Goal: Task Accomplishment & Management: Complete application form

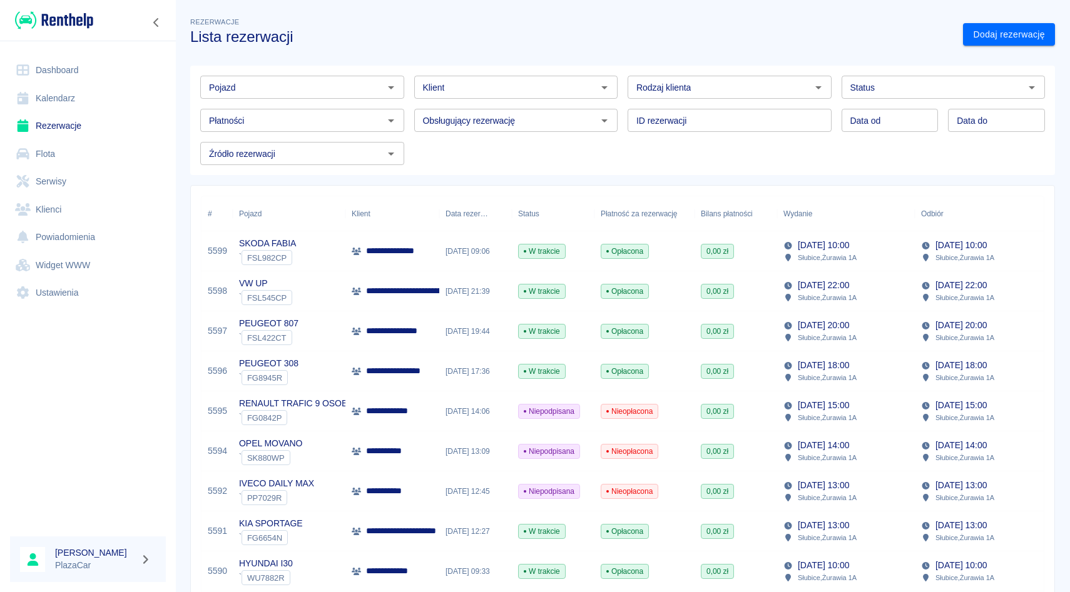
click at [403, 106] on div "Płatności Płatności" at bounding box center [297, 115] width 214 height 33
click at [410, 139] on div "Pojazd Pojazd Klient Klient Rodzaj klienta Rodzaj klienta Status Status Płatnoś…" at bounding box center [617, 115] width 855 height 99
click at [410, 103] on div "Obsługujący rezerwację Obsługujący rezerwację" at bounding box center [511, 115] width 214 height 33
click at [626, 116] on div "ID rezerwacji ID rezerwacji" at bounding box center [724, 115] width 214 height 33
click at [624, 106] on div "ID rezerwacji ID rezerwacji" at bounding box center [724, 115] width 214 height 33
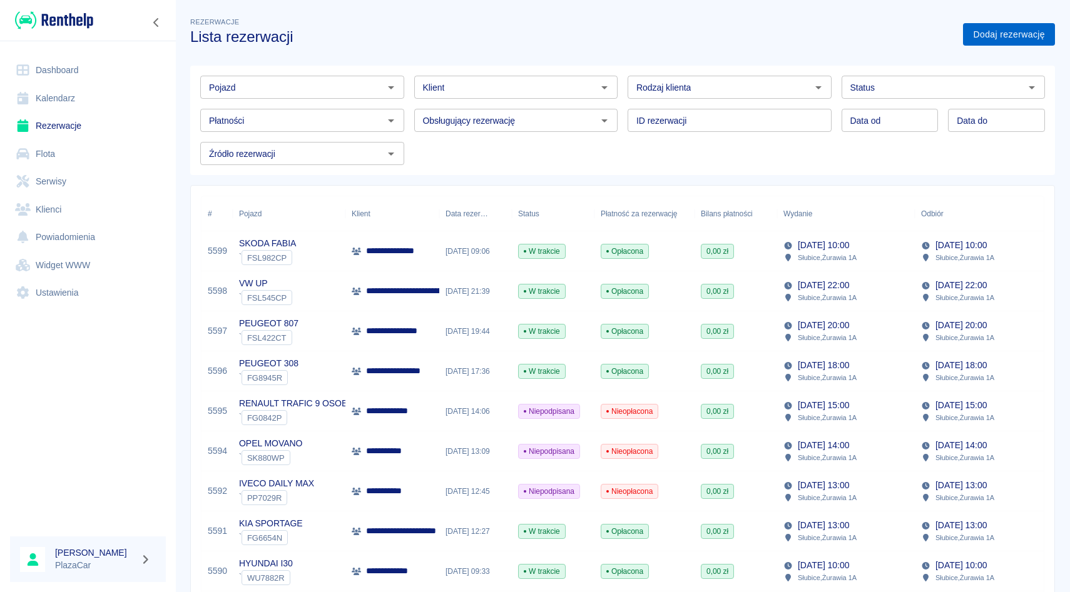
click at [978, 40] on link "Dodaj rezerwację" at bounding box center [1009, 34] width 92 height 23
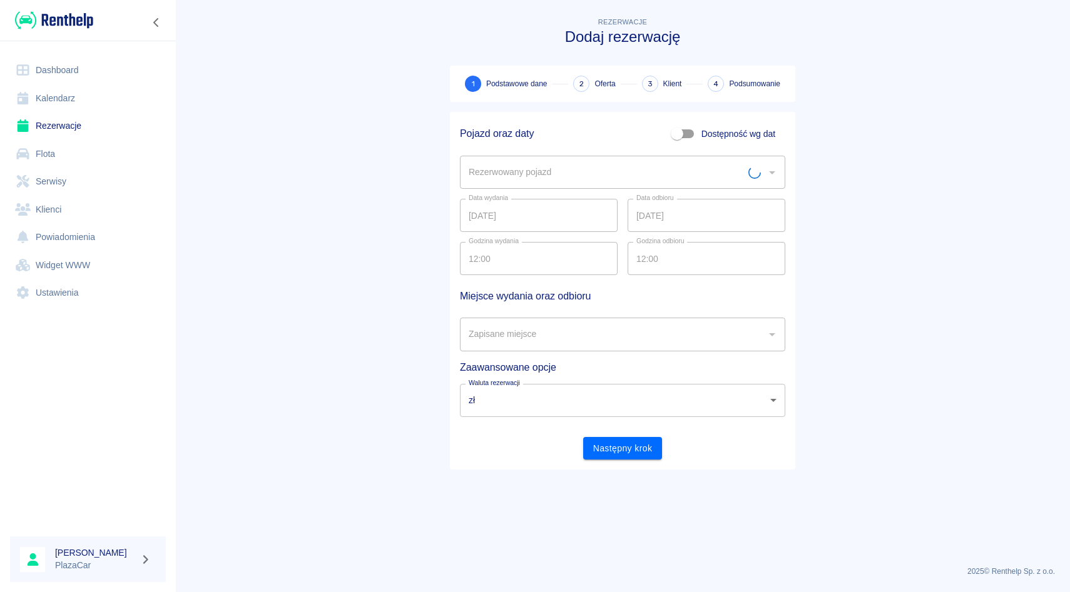
click at [476, 164] on input "Rezerwowany pojazd" at bounding box center [606, 172] width 283 height 22
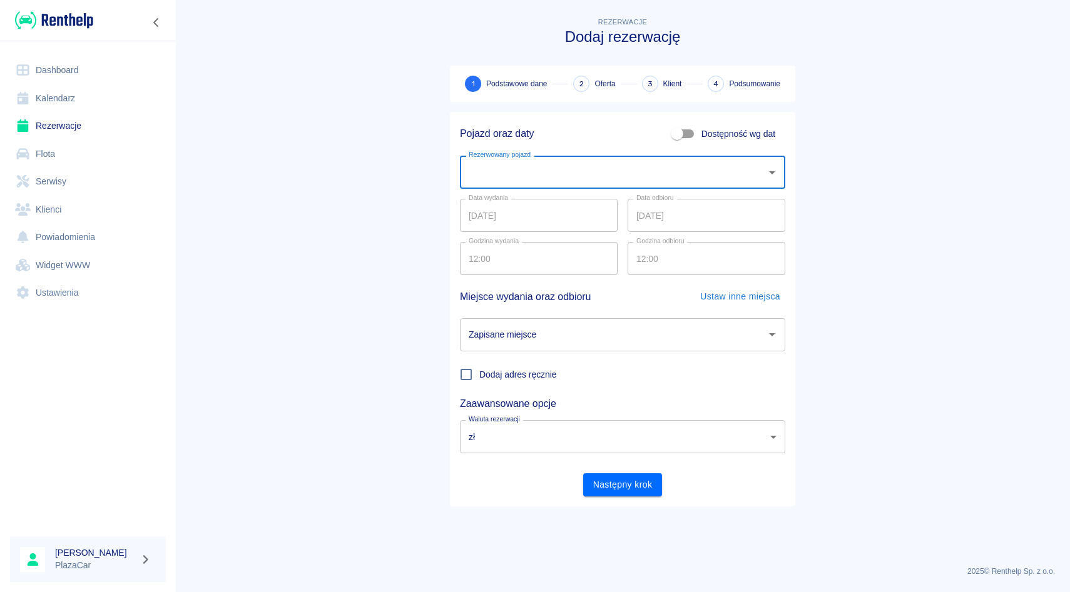
click at [476, 164] on input "Rezerwowany pojazd" at bounding box center [612, 172] width 295 height 22
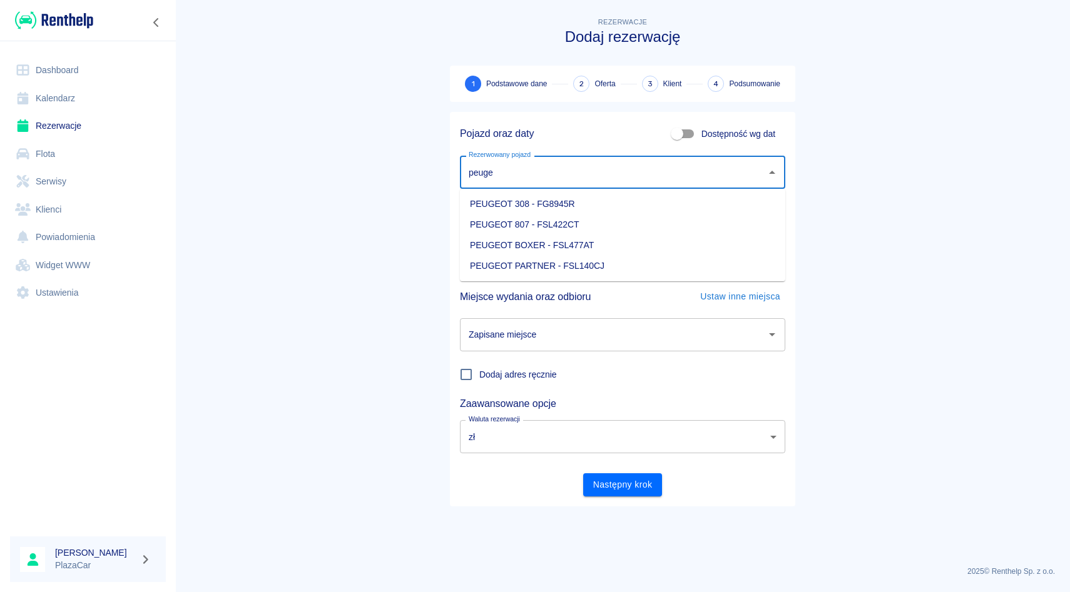
click at [506, 208] on li "PEUGEOT 308 - FG8945R" at bounding box center [622, 204] width 325 height 21
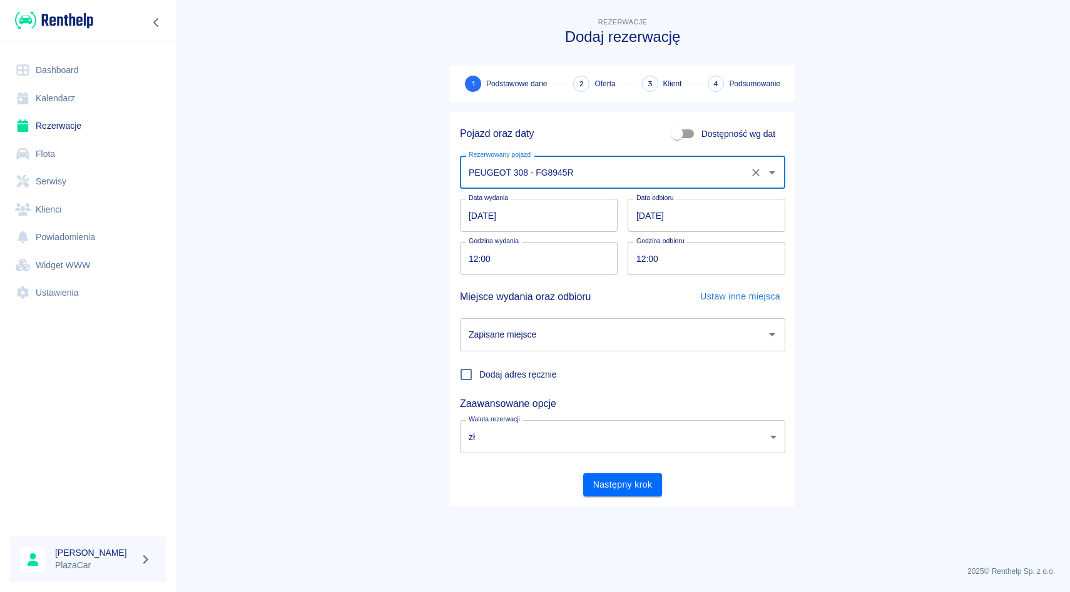
type input "PEUGEOT 308 - FG8945R"
click at [479, 221] on input "12.08.2025" at bounding box center [539, 215] width 158 height 33
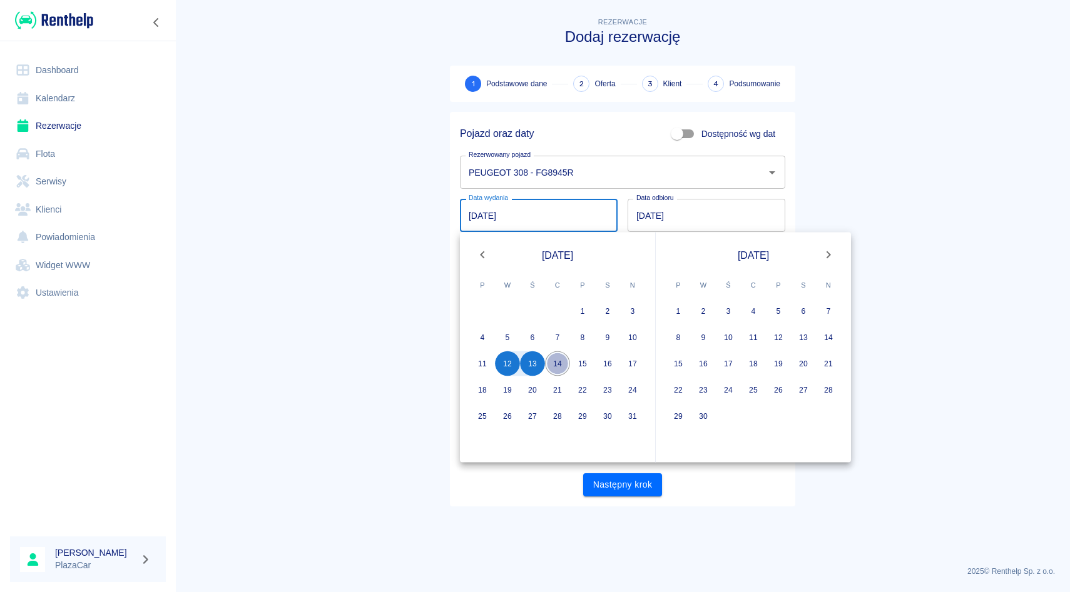
click at [556, 360] on button "14" at bounding box center [557, 364] width 25 height 25
type input "14.08.2025"
type input "DD.MM.YYYY"
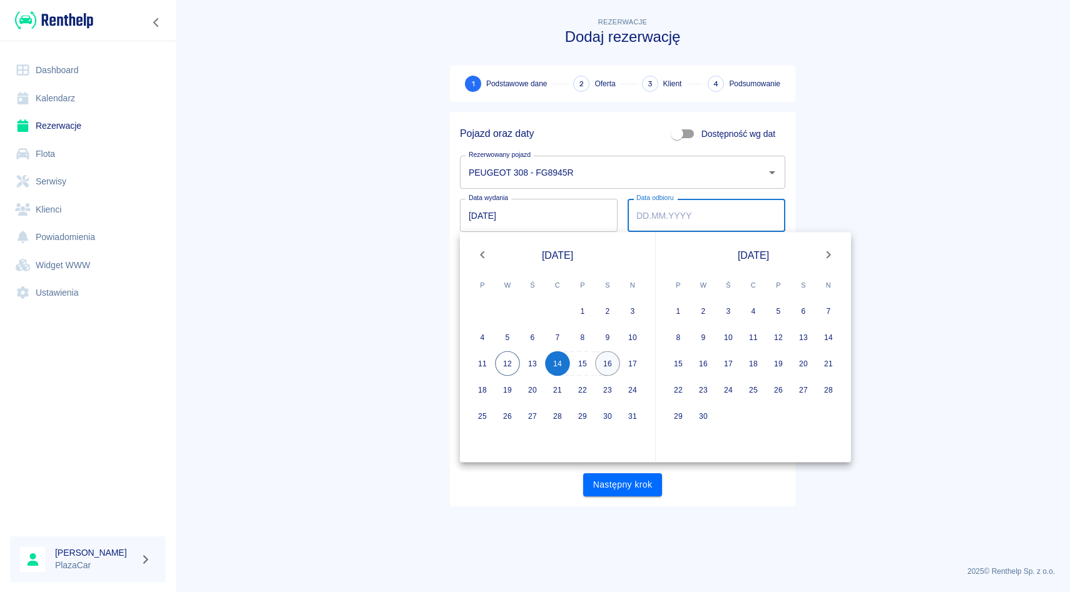
click at [606, 367] on button "16" at bounding box center [607, 364] width 25 height 25
type input "16.08.2025"
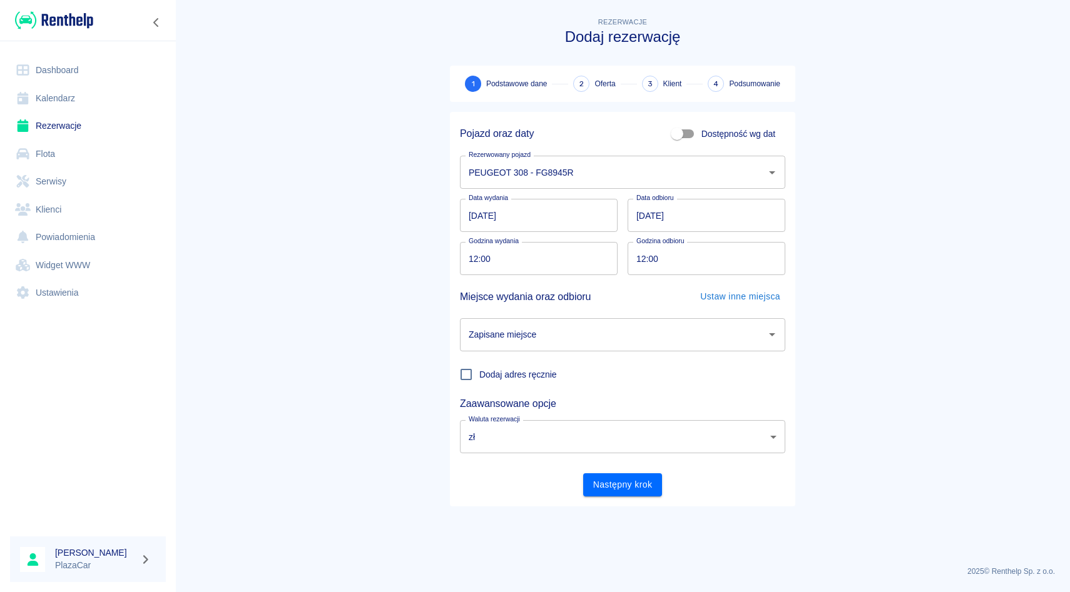
click at [622, 330] on input "Zapisane miejsce" at bounding box center [612, 335] width 295 height 22
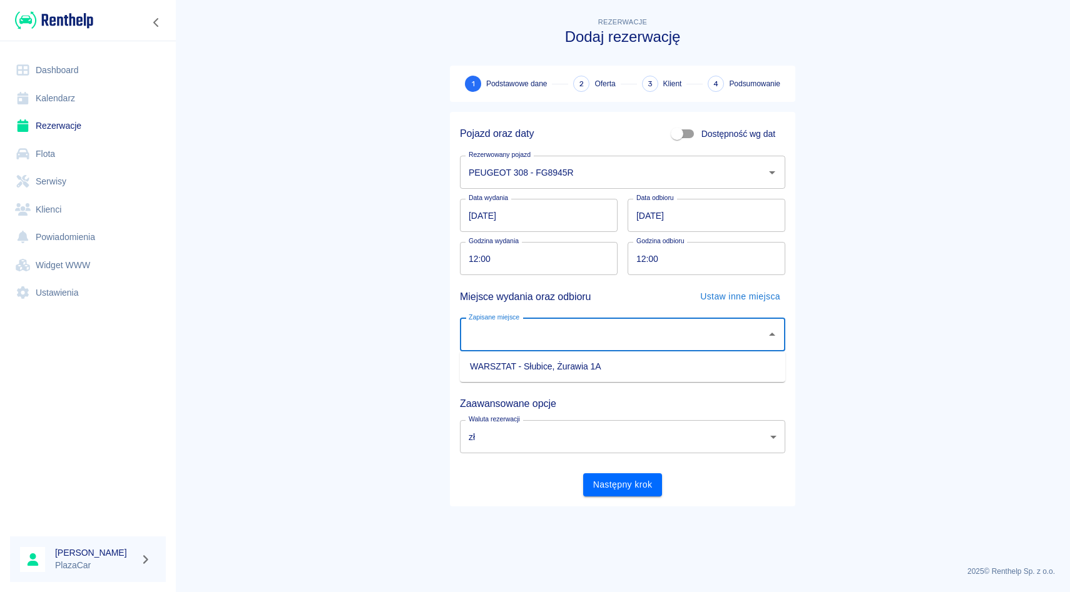
click at [608, 367] on li "WARSZTAT - Słubice, Żurawia 1A" at bounding box center [622, 367] width 325 height 21
type input "WARSZTAT - Słubice, Żurawia 1A"
click at [472, 254] on input "12:00" at bounding box center [534, 258] width 149 height 33
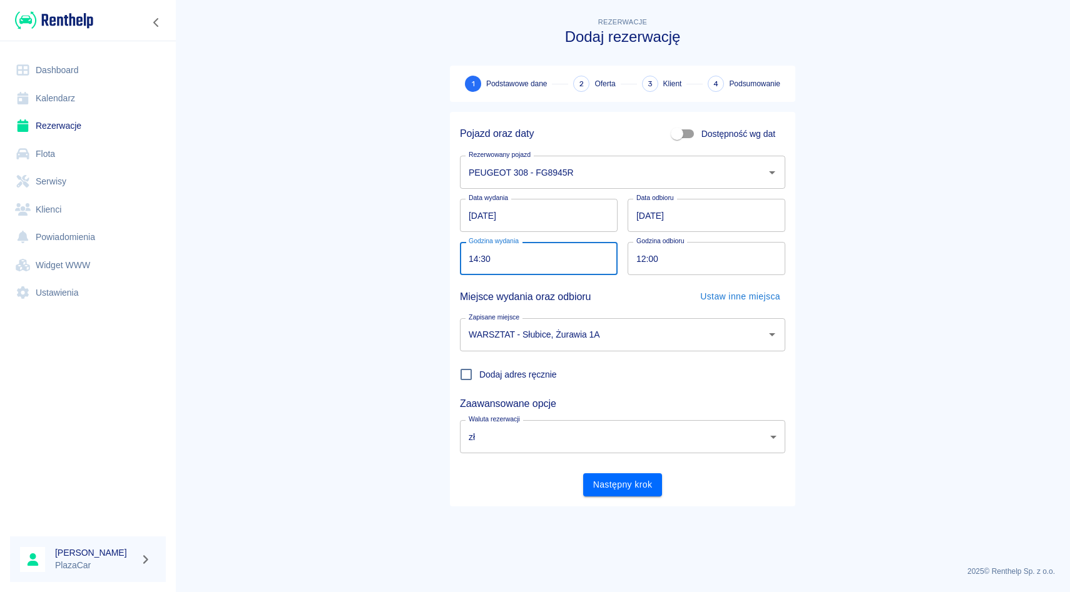
type input "14:30"
click at [637, 262] on input "12:00" at bounding box center [701, 258] width 149 height 33
type input "14:30"
click at [626, 286] on div "Miejsce wydania oraz odbioru Ustaw inne miejsca" at bounding box center [622, 296] width 325 height 23
click at [609, 489] on button "Następny krok" at bounding box center [622, 485] width 79 height 23
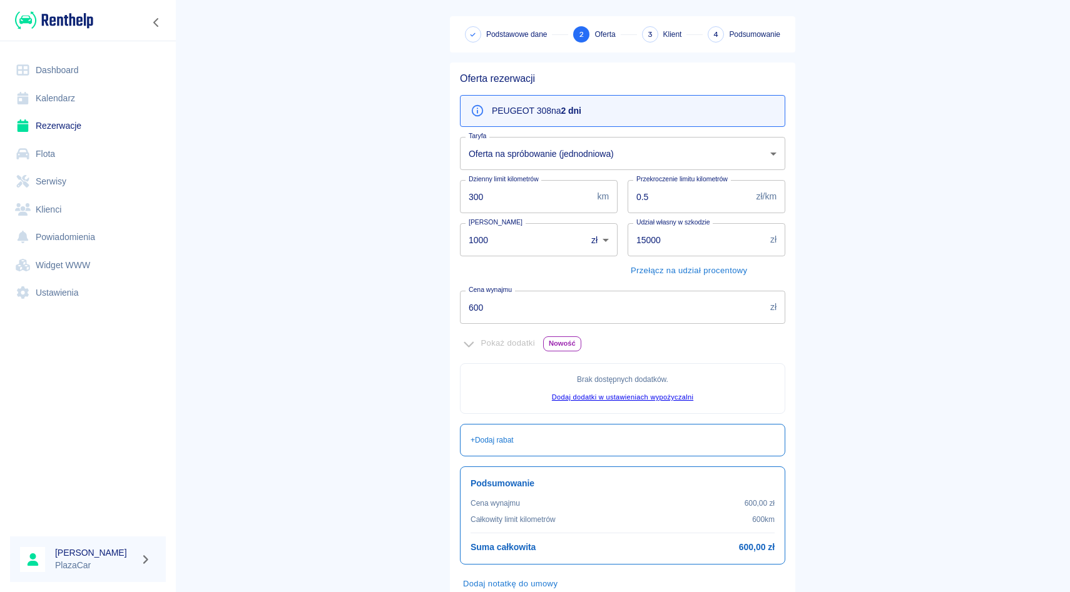
scroll to position [130, 0]
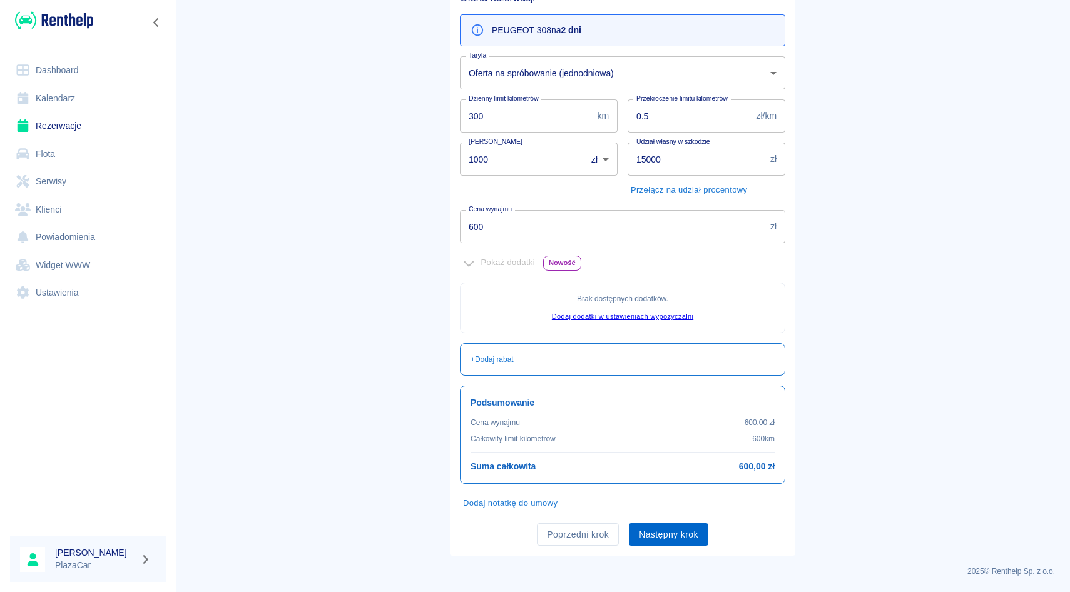
click at [676, 539] on button "Następny krok" at bounding box center [668, 535] width 79 height 23
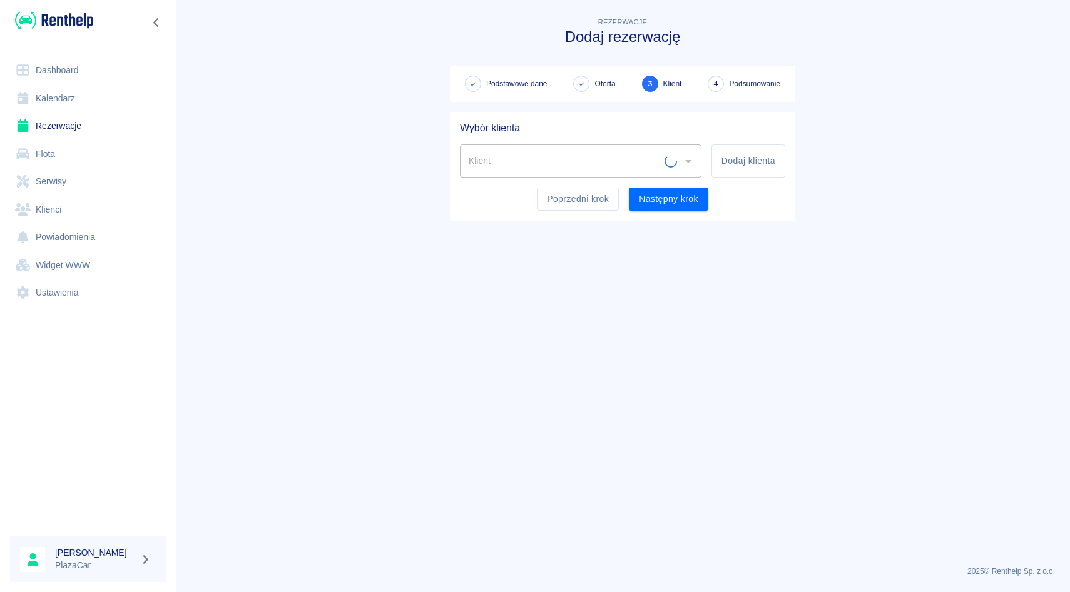
scroll to position [0, 0]
click at [538, 155] on input "Klient" at bounding box center [564, 161] width 199 height 22
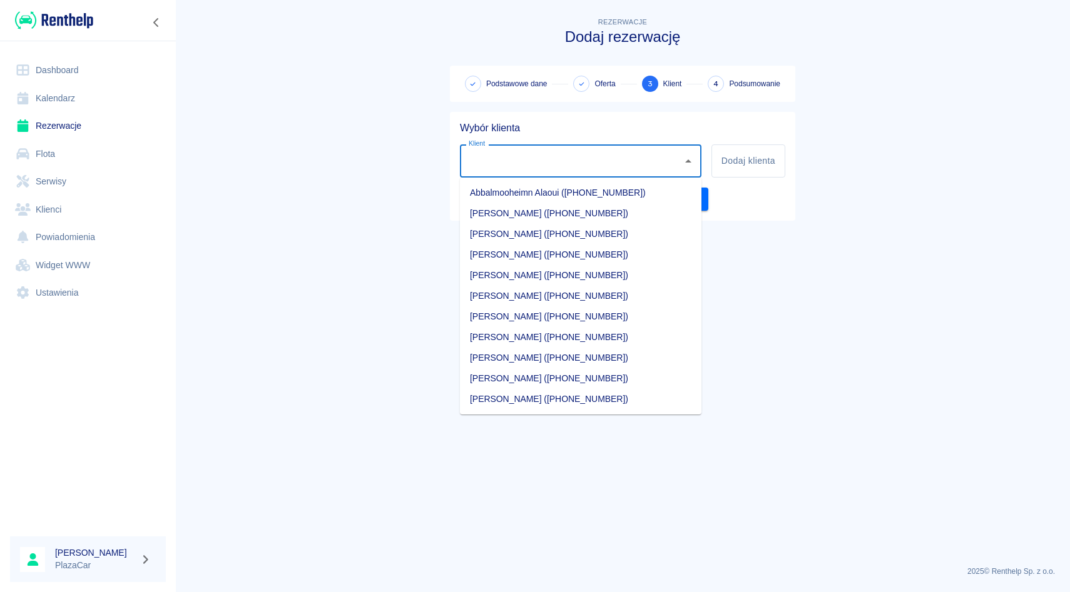
click at [538, 155] on input "Klient" at bounding box center [570, 161] width 211 height 22
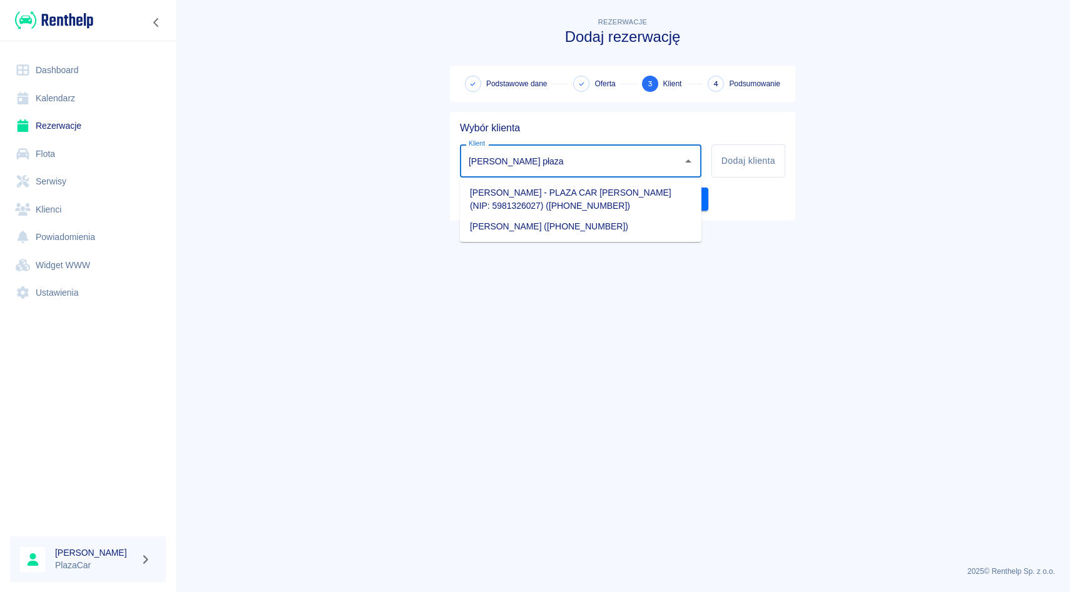
click at [511, 232] on li "Rafał Płaza (+48795755755)" at bounding box center [580, 226] width 241 height 21
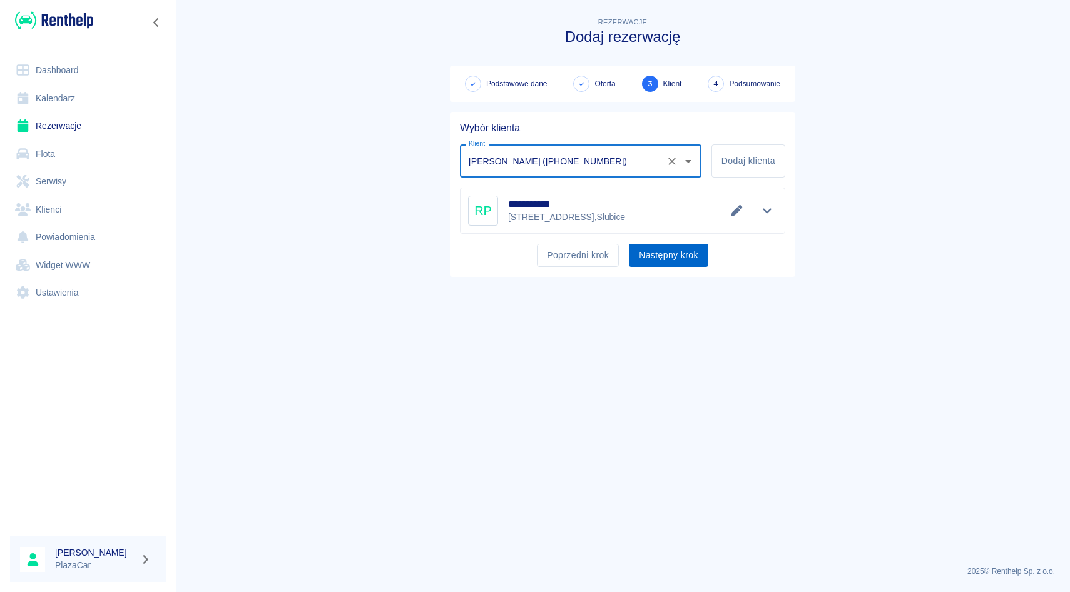
type input "Rafał Płaza (+48795755755)"
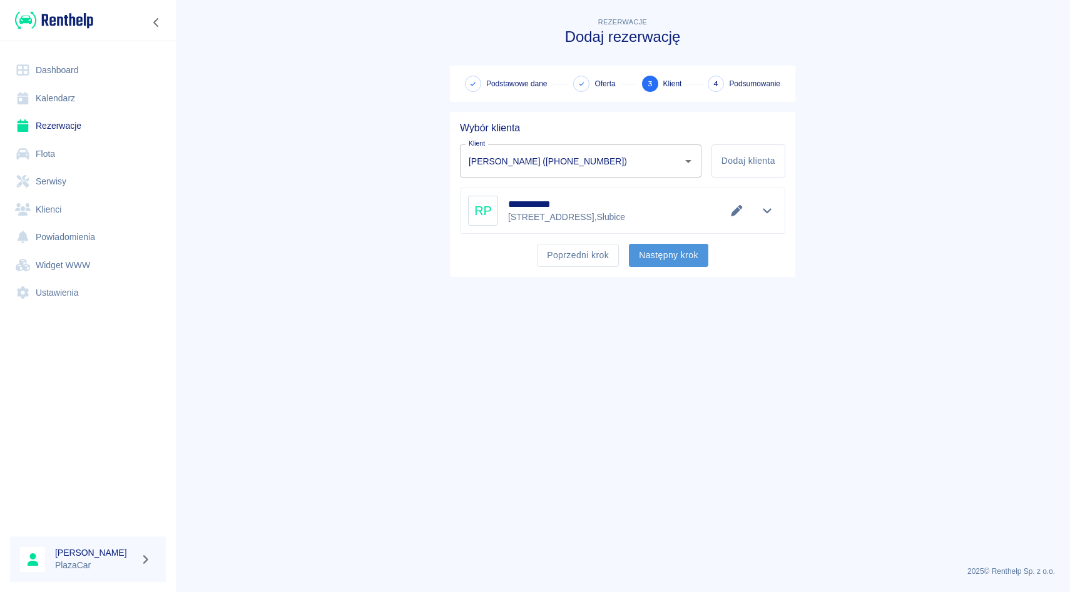
click at [691, 262] on button "Następny krok" at bounding box center [668, 255] width 79 height 23
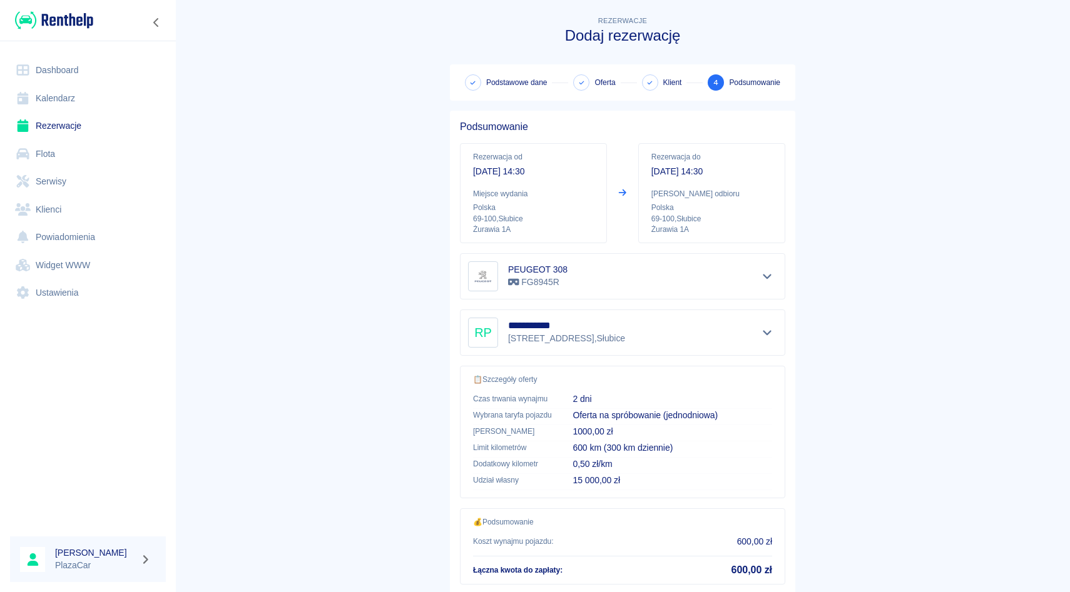
scroll to position [83, 0]
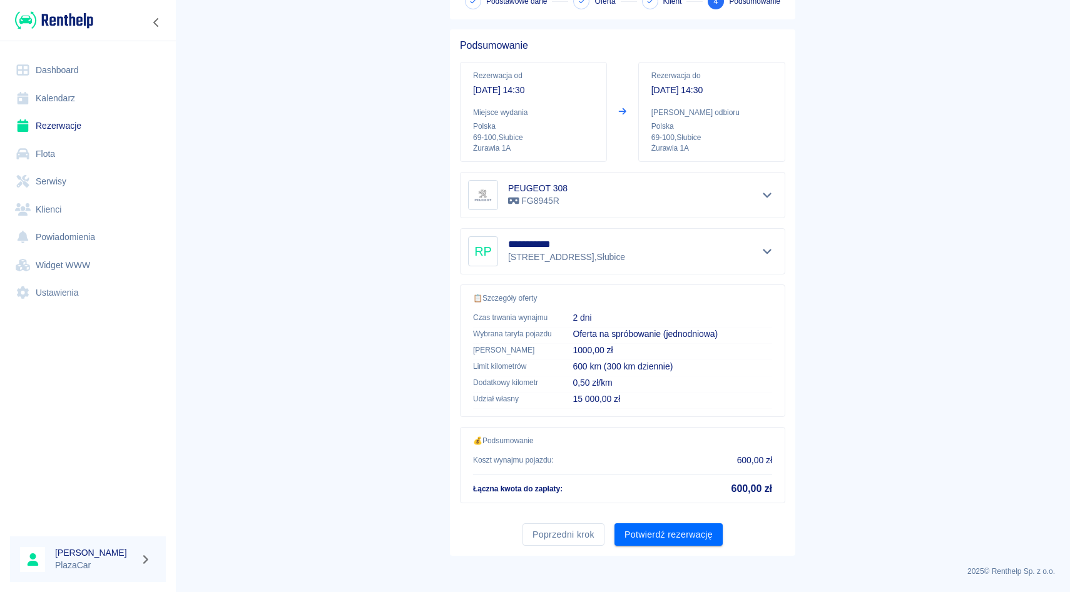
click at [674, 547] on div "**********" at bounding box center [622, 292] width 345 height 527
click at [677, 542] on button "Potwierdź rezerwację" at bounding box center [668, 535] width 108 height 23
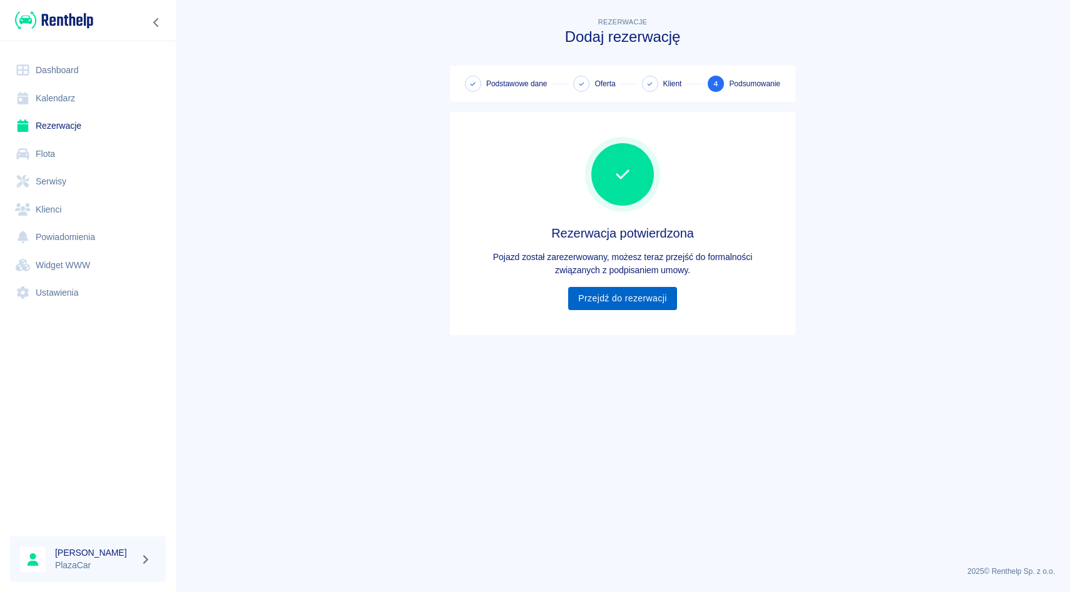
click at [604, 299] on link "Przejdź do rezerwacji" at bounding box center [622, 298] width 108 height 23
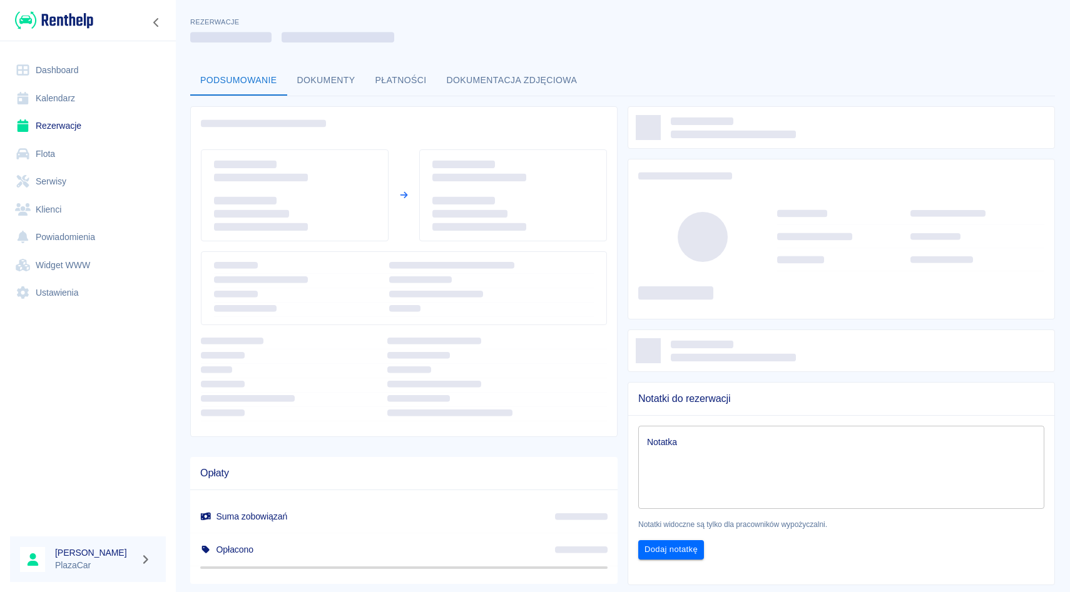
click at [101, 144] on link "Flota" at bounding box center [88, 154] width 156 height 28
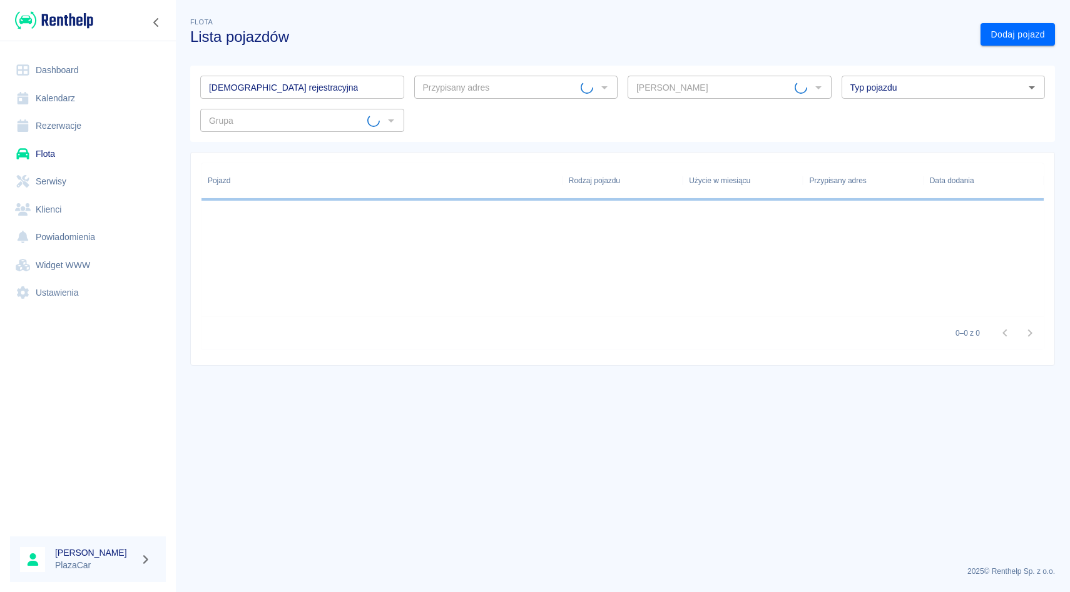
click at [101, 144] on link "Flota" at bounding box center [88, 154] width 156 height 28
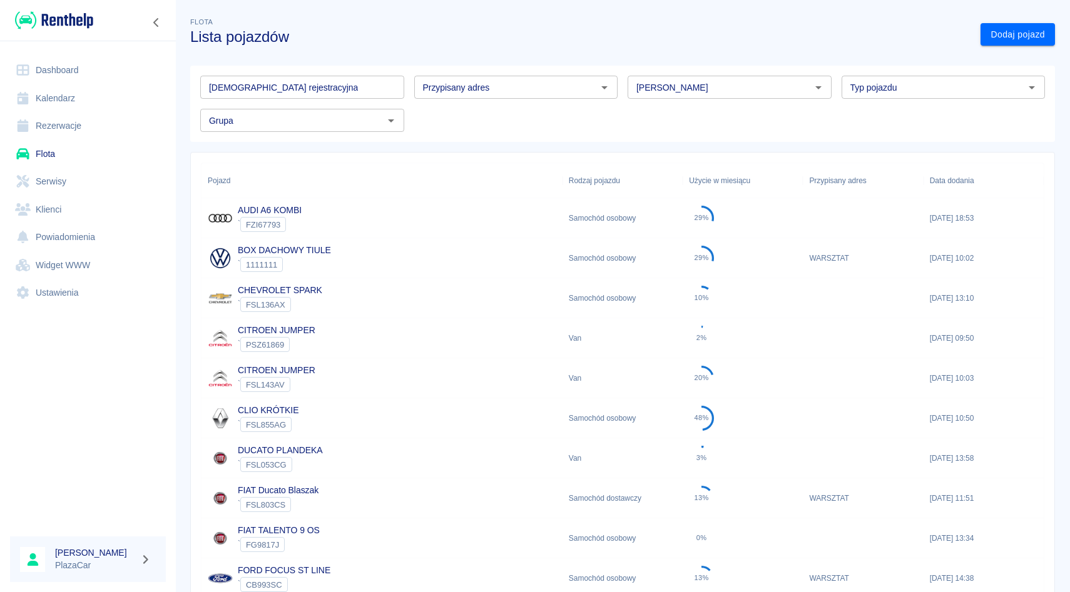
click at [107, 131] on link "Rezerwacje" at bounding box center [88, 126] width 156 height 28
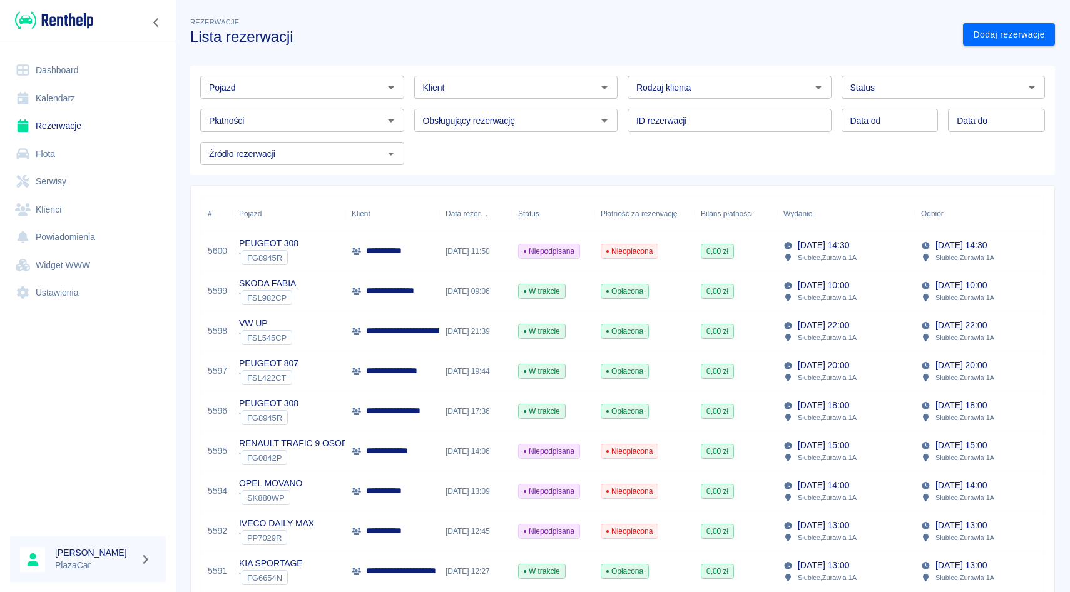
click at [58, 156] on link "Flota" at bounding box center [88, 154] width 156 height 28
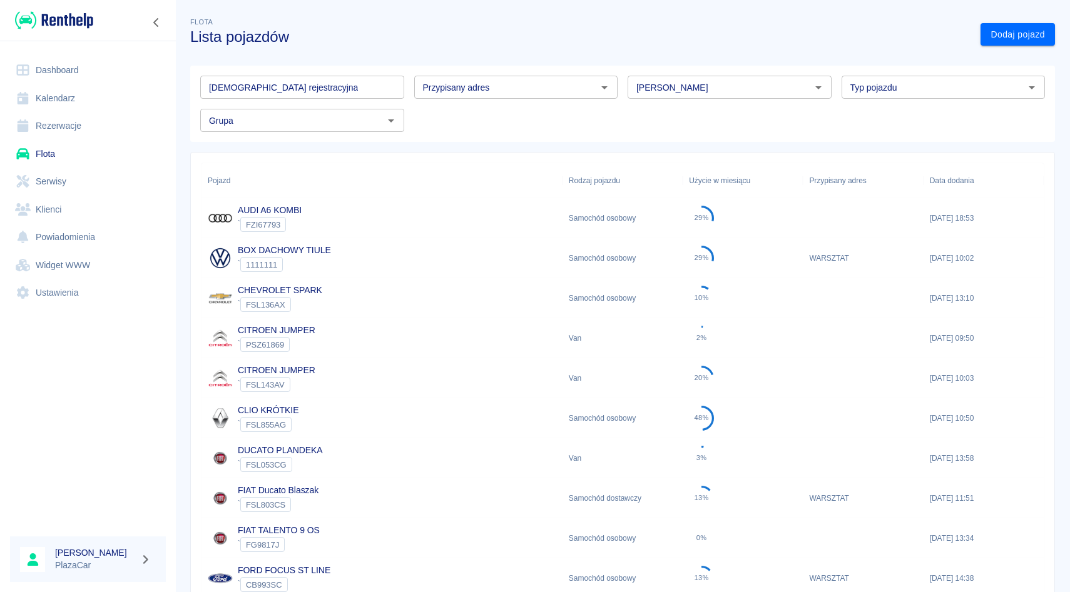
click at [699, 95] on input "[PERSON_NAME]" at bounding box center [719, 87] width 176 height 16
type input "c"
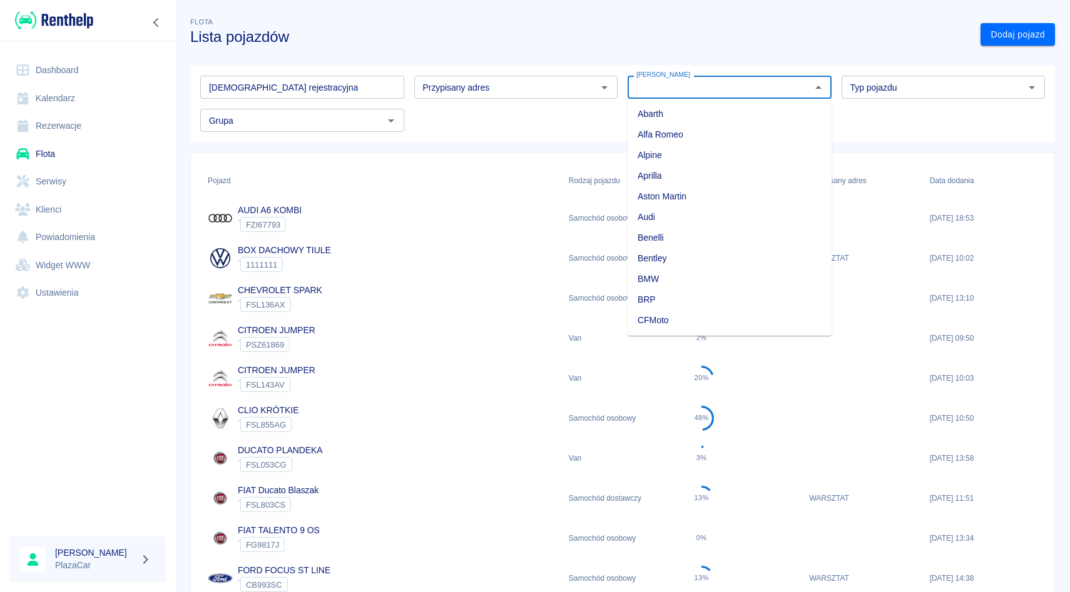
type input "a"
click at [694, 111] on li "Skoda" at bounding box center [729, 114] width 204 height 21
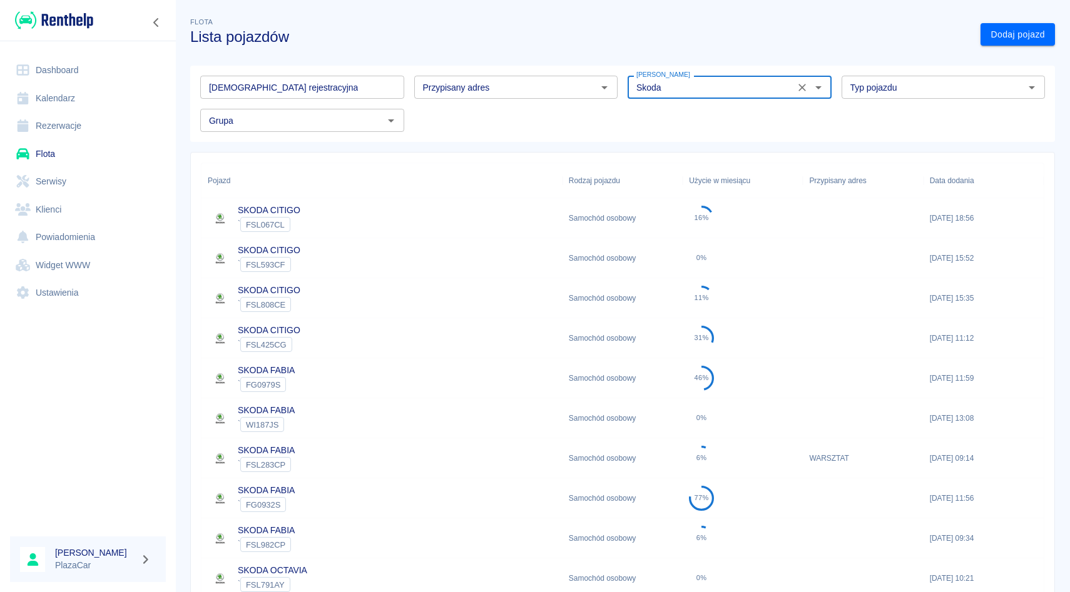
type input "Skoda"
click at [407, 229] on div "SKODA CITIGO ` FSL067CL" at bounding box center [381, 218] width 361 height 40
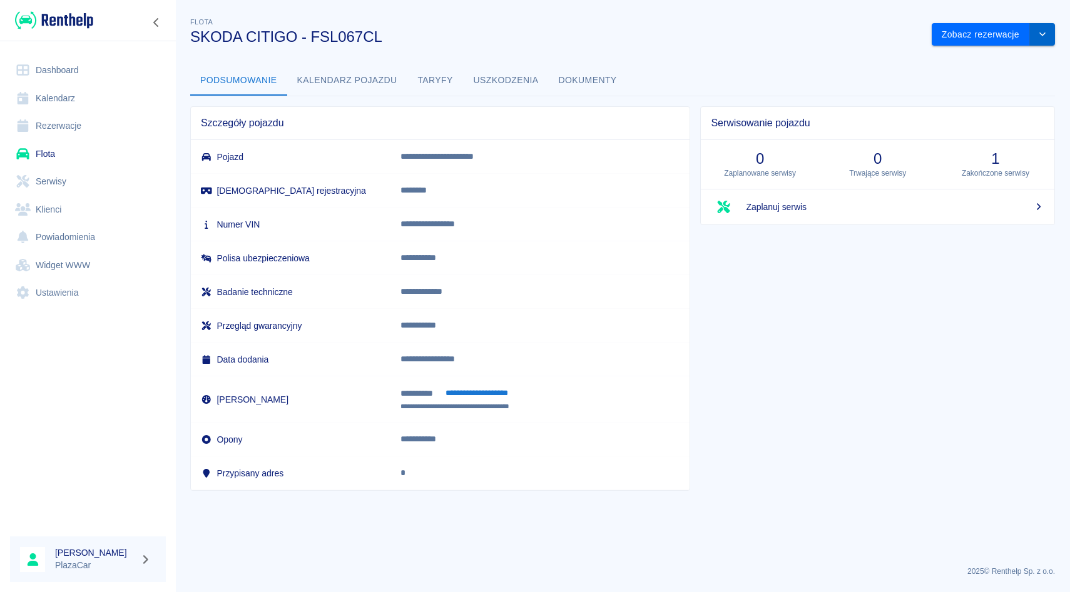
click at [1050, 32] on button "drop-down" at bounding box center [1042, 34] width 25 height 23
click at [572, 129] on span "Szczegóły pojazdu" at bounding box center [440, 123] width 479 height 13
drag, startPoint x: 417, startPoint y: 223, endPoint x: 546, endPoint y: 224, distance: 129.5
click at [546, 223] on td "**********" at bounding box center [539, 225] width 299 height 34
copy p "**********"
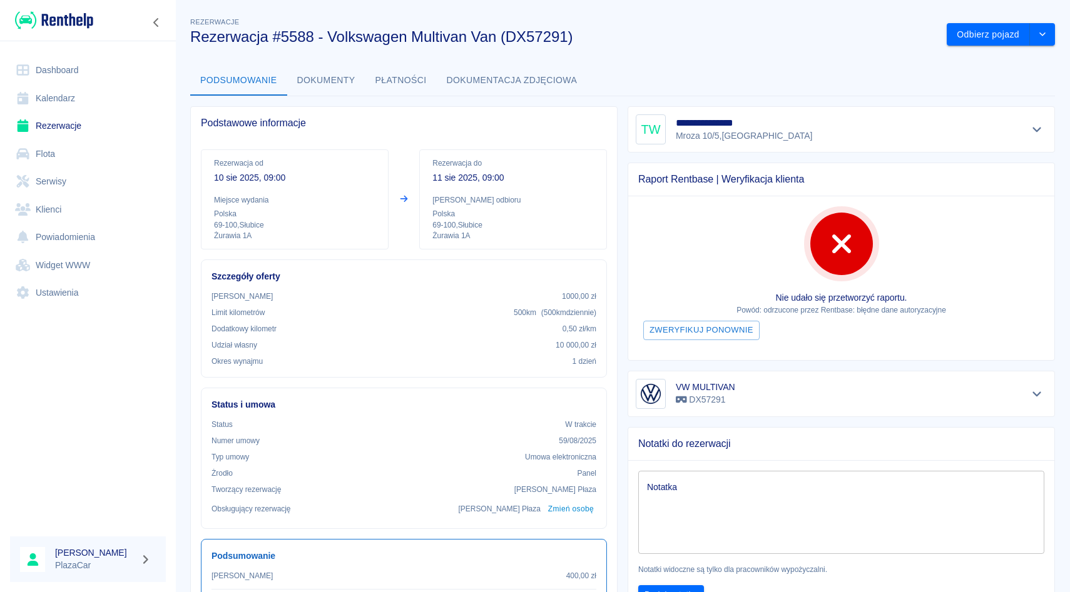
click at [56, 156] on link "Flota" at bounding box center [88, 154] width 156 height 28
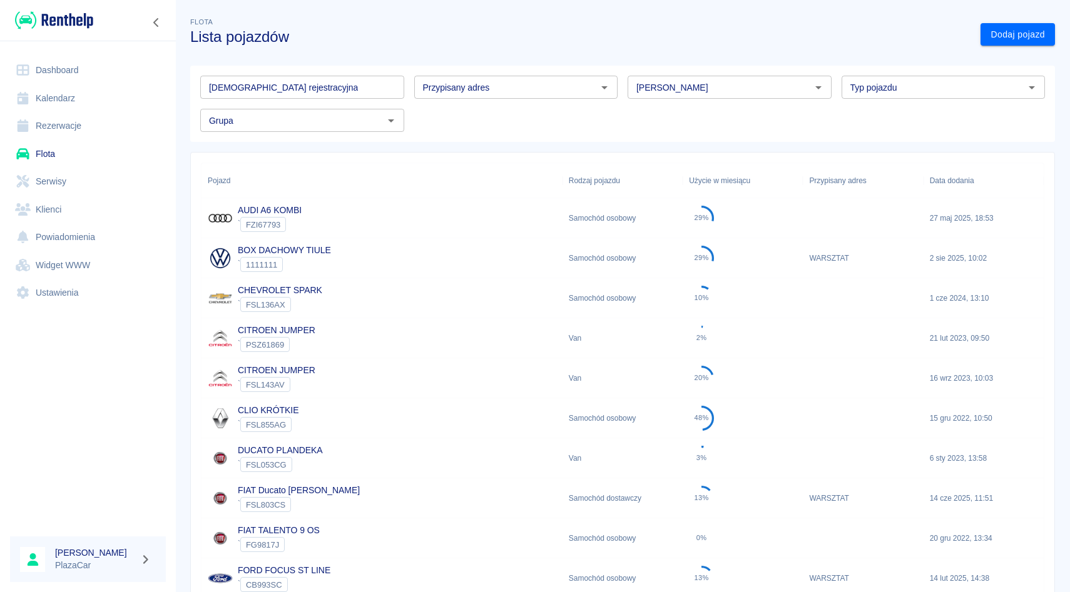
click at [668, 98] on div "[PERSON_NAME]" at bounding box center [729, 87] width 204 height 23
click at [664, 113] on li "Volkswagen" at bounding box center [729, 114] width 204 height 21
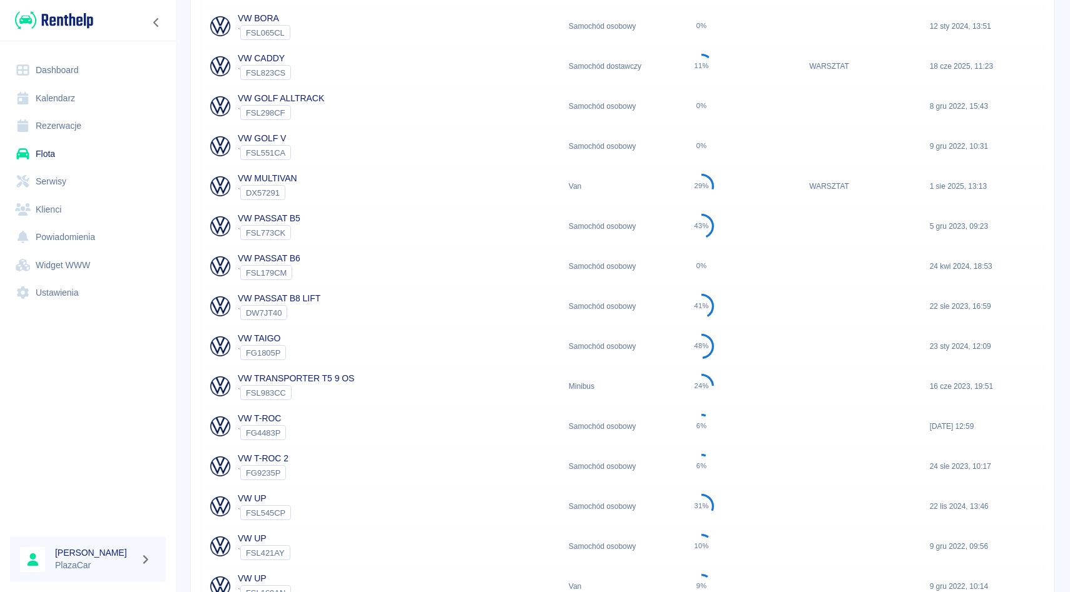
scroll to position [452, 0]
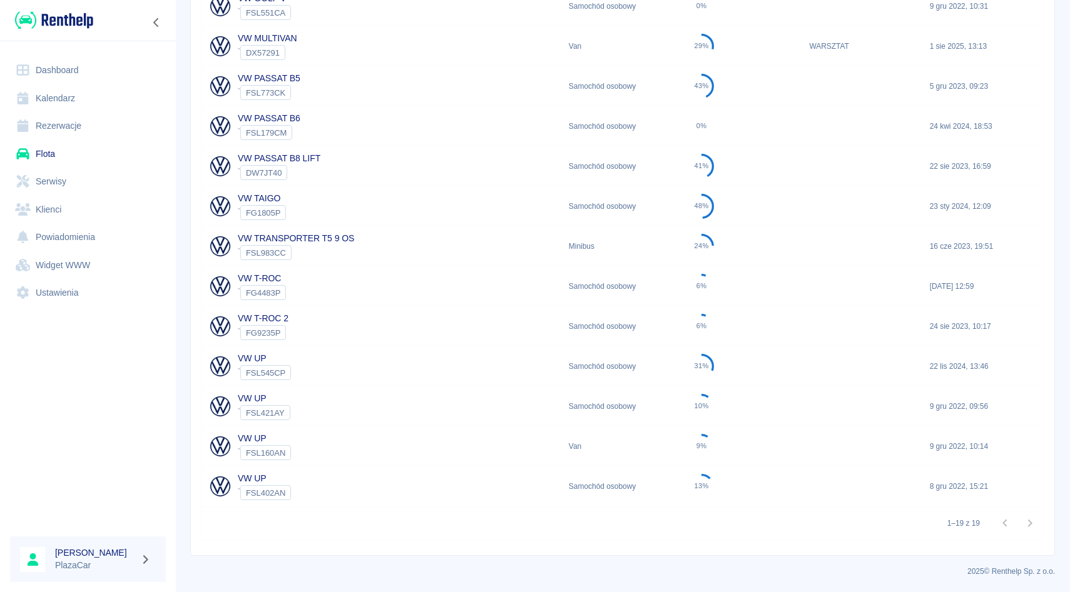
type input "Volkswagen"
click at [325, 366] on div "VW UP ` FSL545CP" at bounding box center [381, 367] width 361 height 40
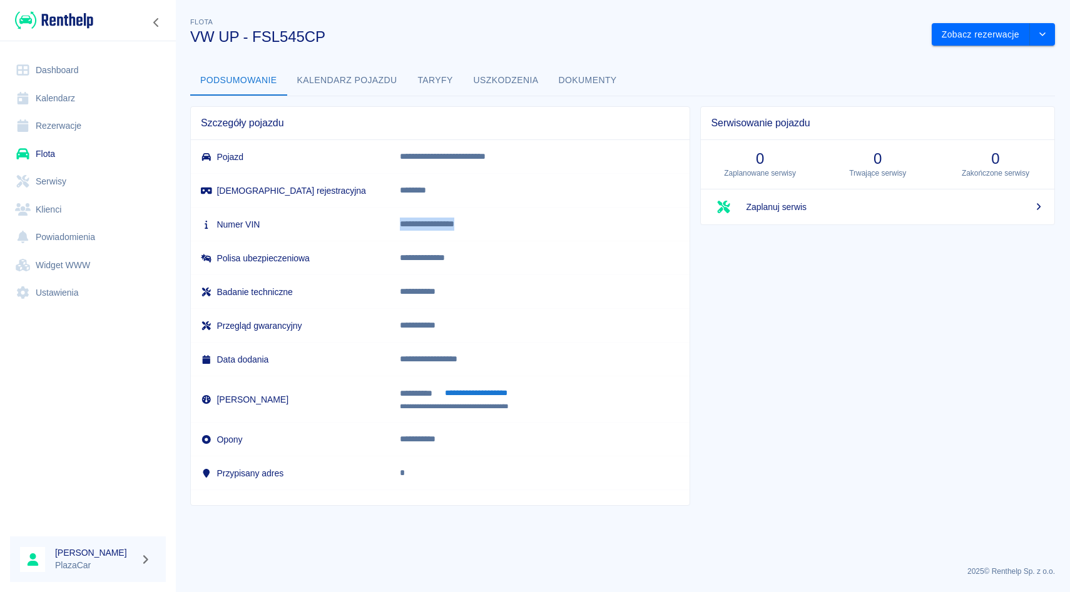
drag, startPoint x: 422, startPoint y: 225, endPoint x: 547, endPoint y: 231, distance: 125.9
click at [547, 231] on td "**********" at bounding box center [540, 225] width 300 height 34
copy p "**********"
click at [1036, 29] on button "drop-down" at bounding box center [1042, 34] width 25 height 23
click at [968, 66] on li "Zaktualizuj dane pojazdu" at bounding box center [993, 61] width 116 height 21
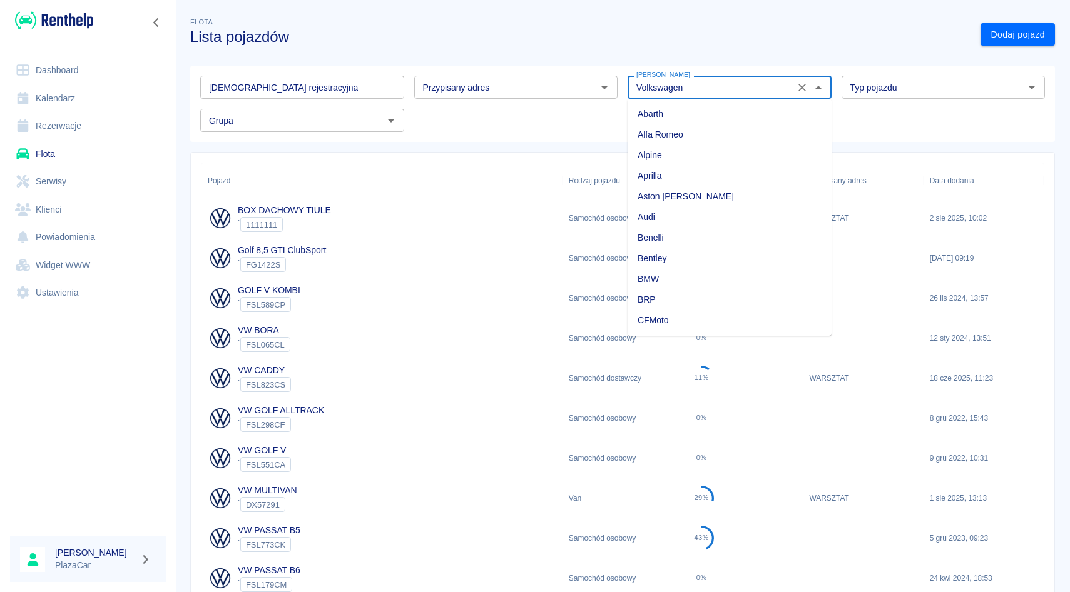
click at [688, 94] on input "Volkswagen" at bounding box center [711, 87] width 160 height 16
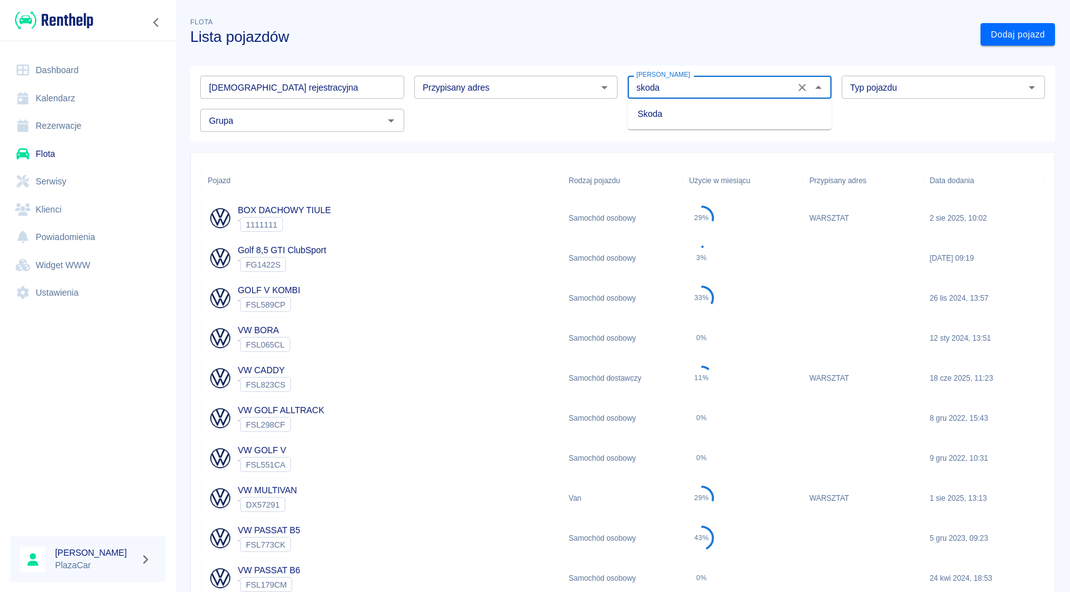
click at [663, 115] on li "Skoda" at bounding box center [729, 114] width 204 height 21
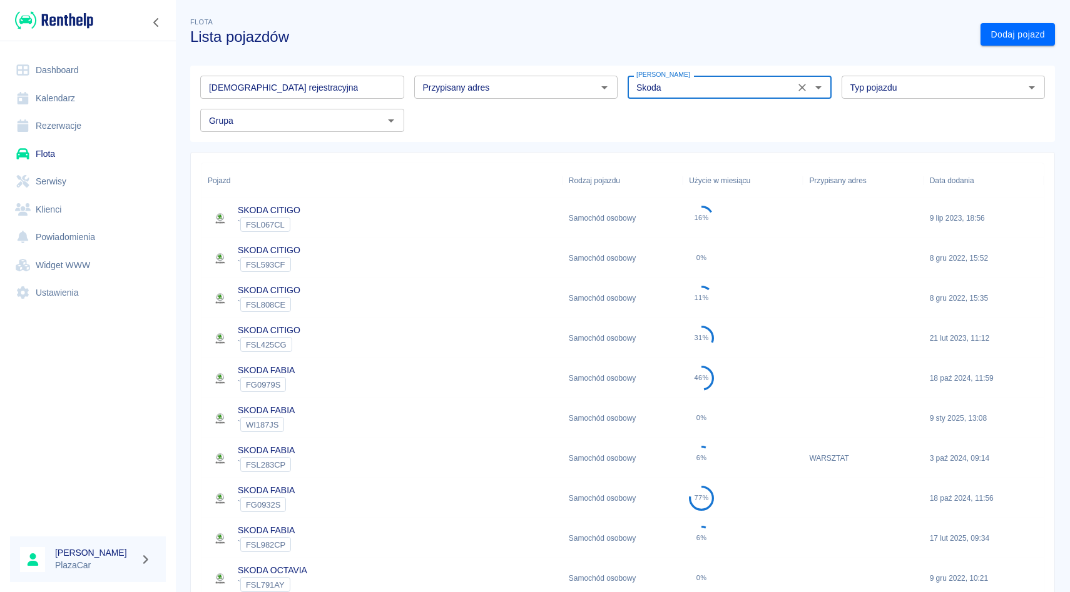
type input "Skoda"
click at [310, 307] on div "SKODA CITIGO ` FSL808CE" at bounding box center [381, 298] width 361 height 40
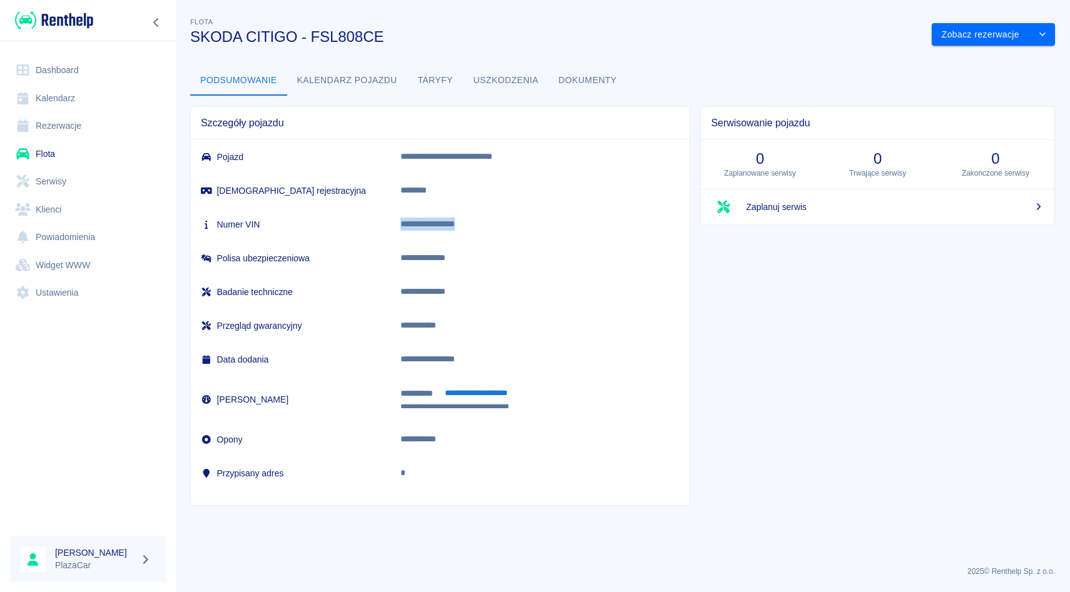
drag, startPoint x: 418, startPoint y: 219, endPoint x: 592, endPoint y: 220, distance: 174.5
click at [592, 220] on td "**********" at bounding box center [540, 225] width 300 height 34
copy p "**********"
click at [51, 158] on link "Flota" at bounding box center [88, 154] width 156 height 28
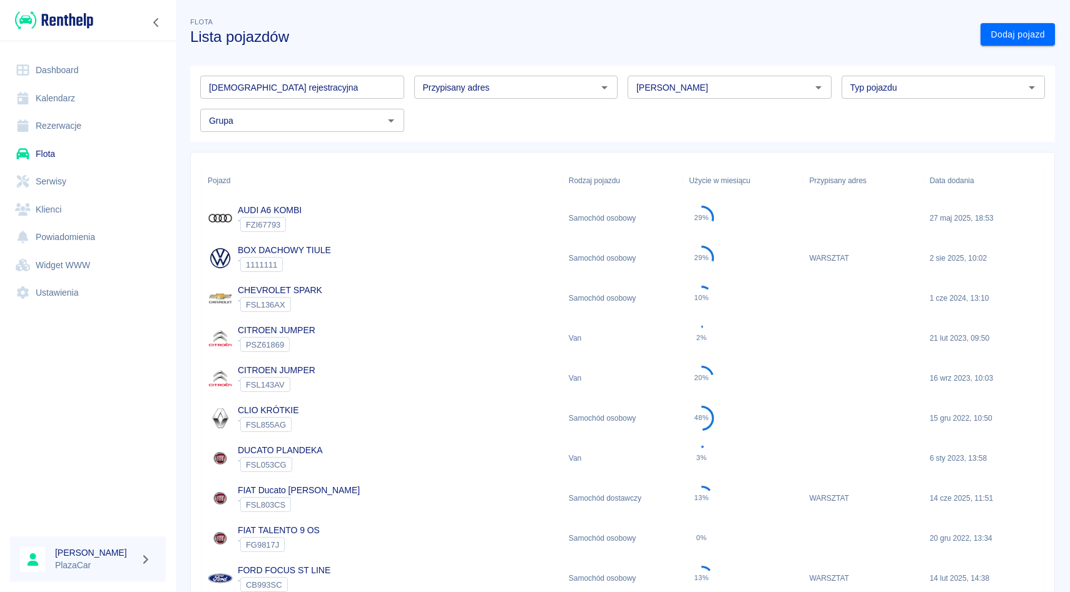
click at [660, 84] on input "[PERSON_NAME]" at bounding box center [719, 87] width 176 height 16
type input "u"
click at [670, 115] on li "Volkswagen" at bounding box center [729, 114] width 204 height 21
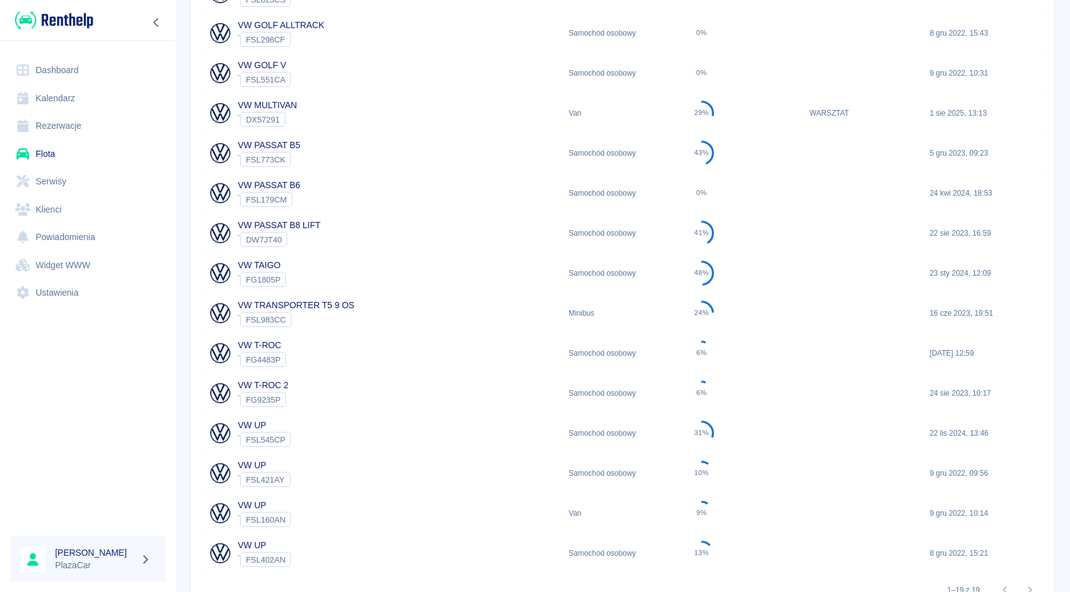
scroll to position [387, 0]
type input "Volkswagen"
click at [293, 528] on div "VW UP ` FSL160AN" at bounding box center [381, 512] width 361 height 40
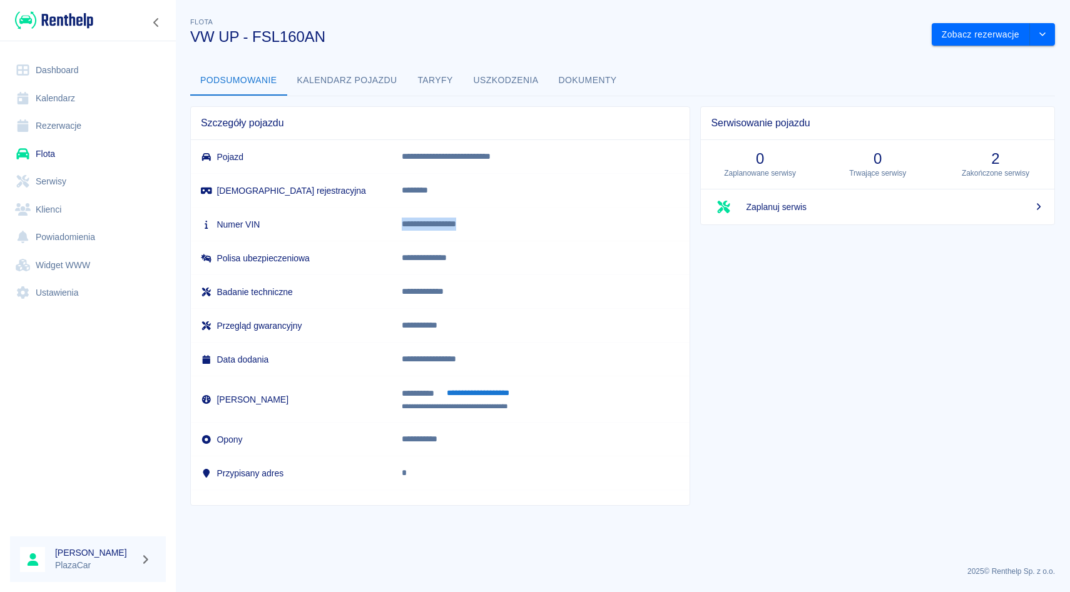
drag, startPoint x: 424, startPoint y: 223, endPoint x: 552, endPoint y: 230, distance: 128.4
click at [552, 230] on td "**********" at bounding box center [541, 225] width 298 height 34
copy p "**********"
drag, startPoint x: 552, startPoint y: 230, endPoint x: 562, endPoint y: 193, distance: 37.8
click at [552, 227] on p "**********" at bounding box center [529, 224] width 254 height 13
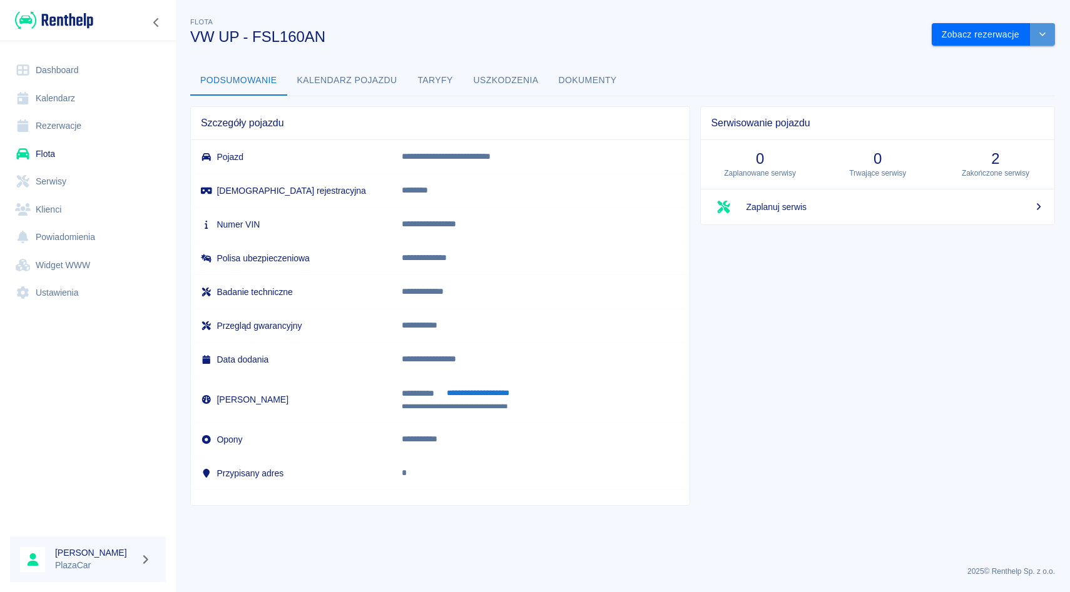
click at [1037, 39] on button "drop-down" at bounding box center [1042, 34] width 25 height 23
click at [985, 62] on li "Zaktualizuj dane pojazdu" at bounding box center [993, 61] width 116 height 21
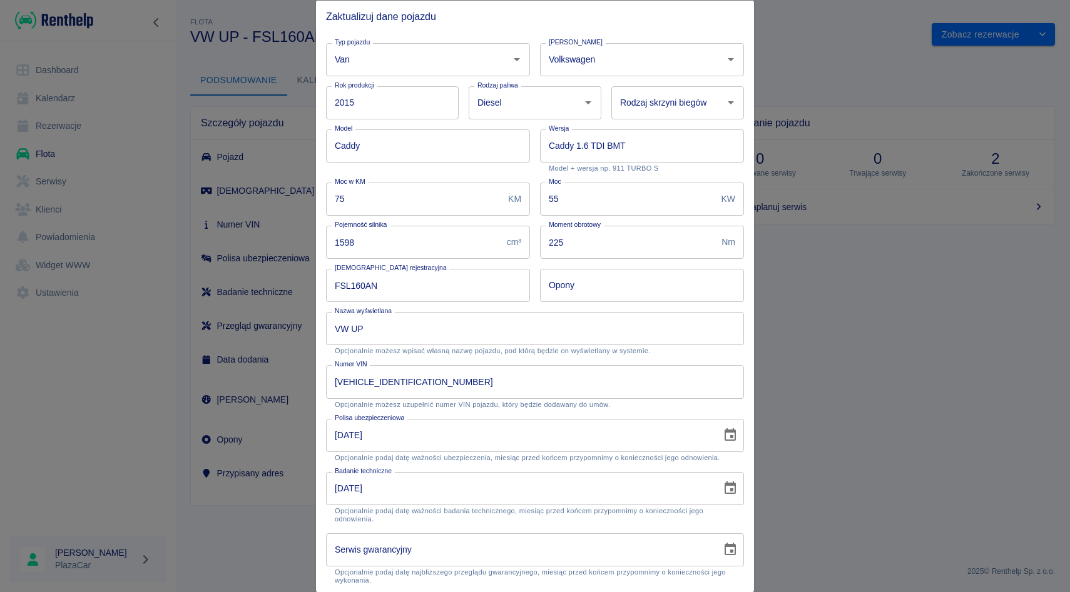
click at [791, 64] on div at bounding box center [535, 296] width 1070 height 592
